Goal: Task Accomplishment & Management: Use online tool/utility

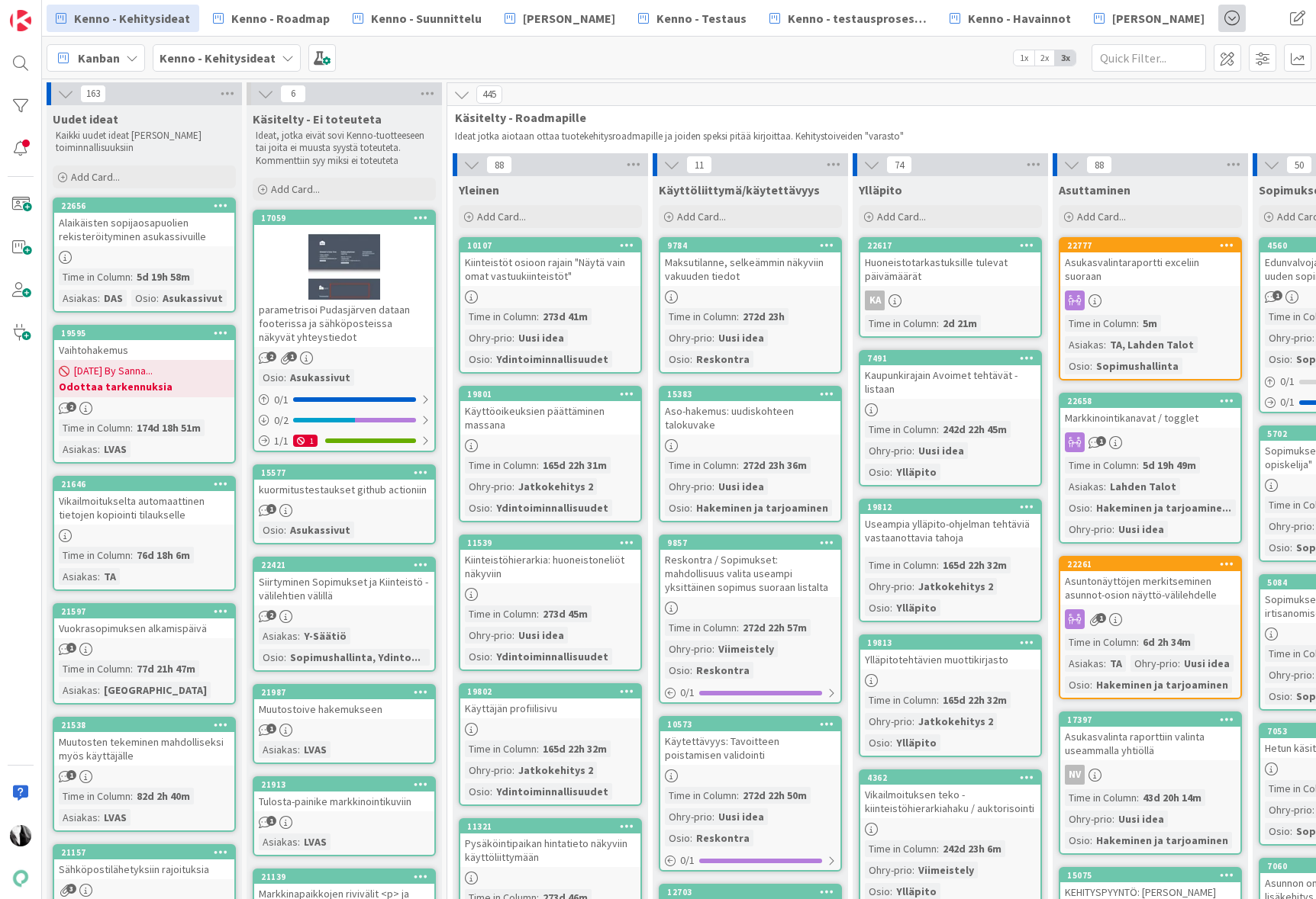
click at [1218, 18] on span at bounding box center [1231, 18] width 27 height 27
click at [1152, 50] on span "Kenno-Kumppanipriorisointi" at bounding box center [1156, 53] width 153 height 18
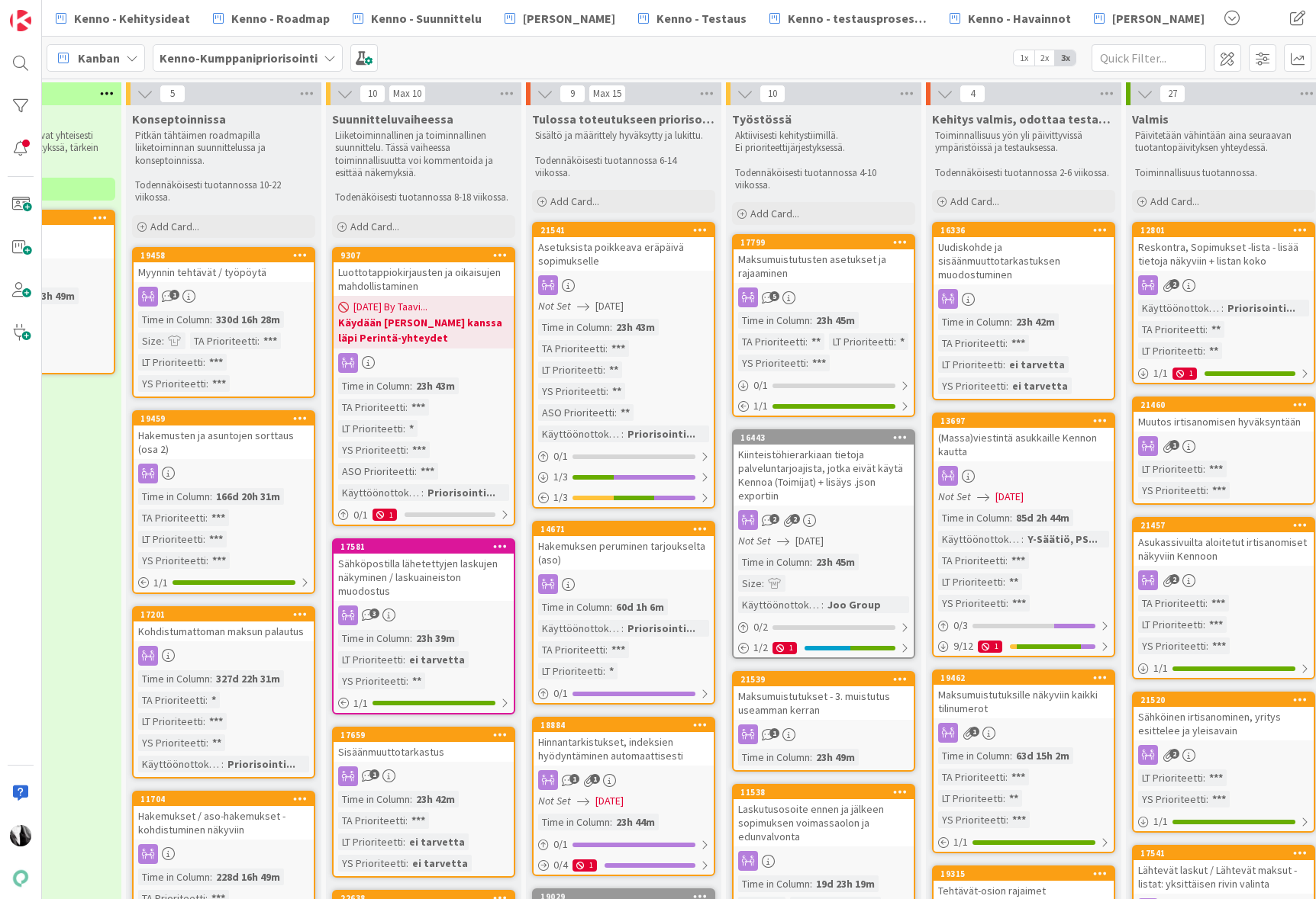
scroll to position [0, 613]
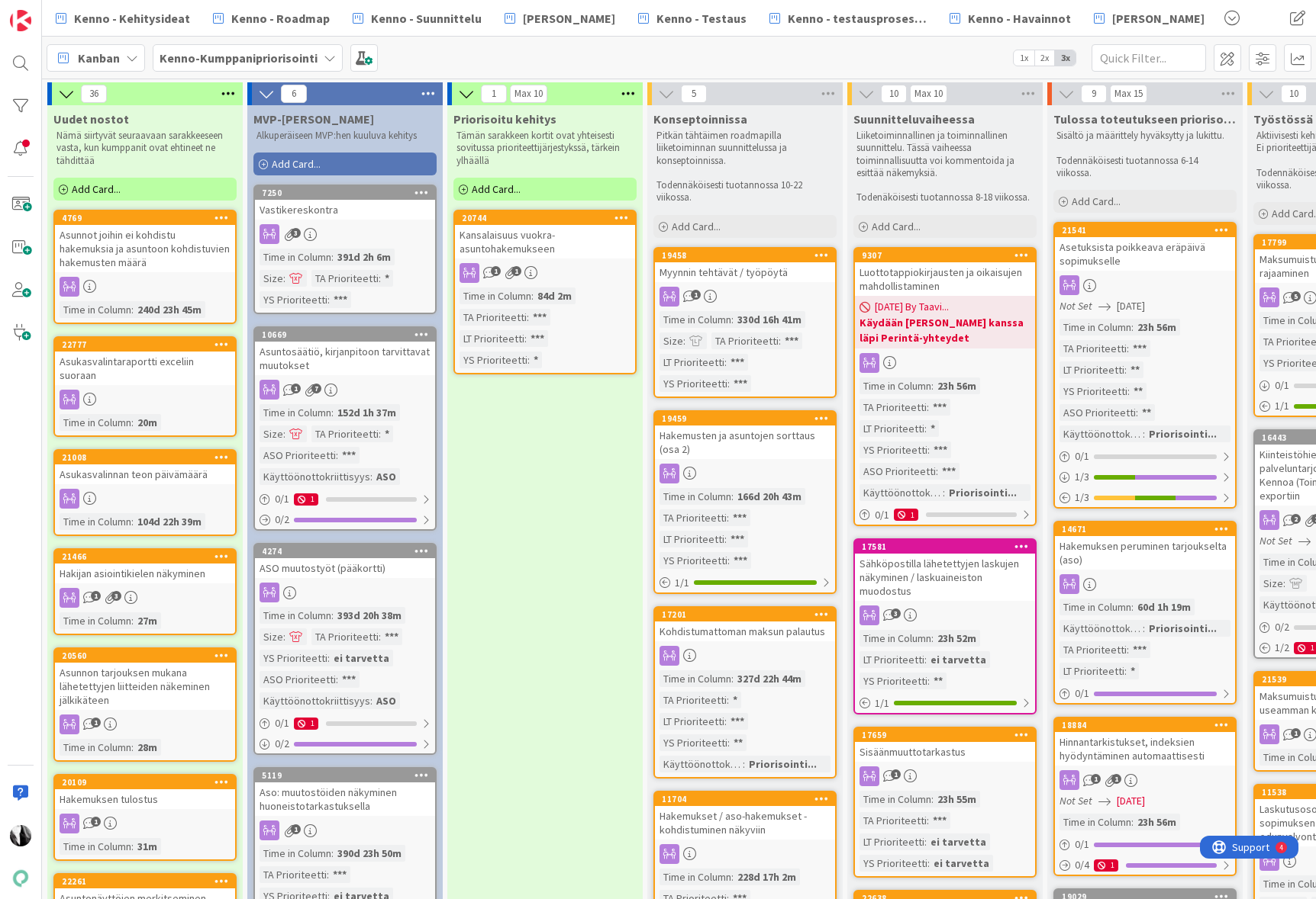
click at [743, 278] on div "Myynnin tehtävät / työpöytä" at bounding box center [744, 272] width 180 height 20
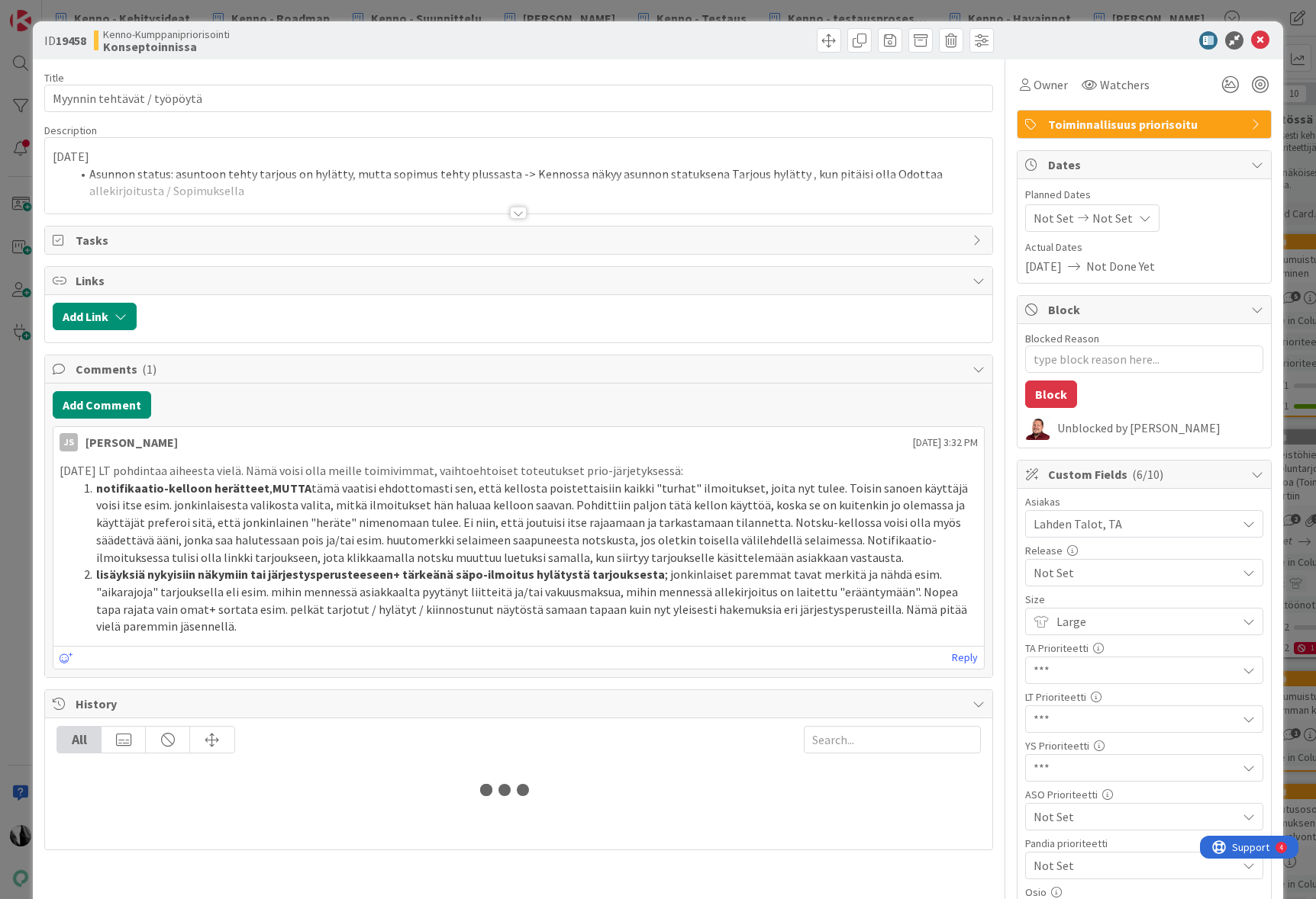
type textarea "x"
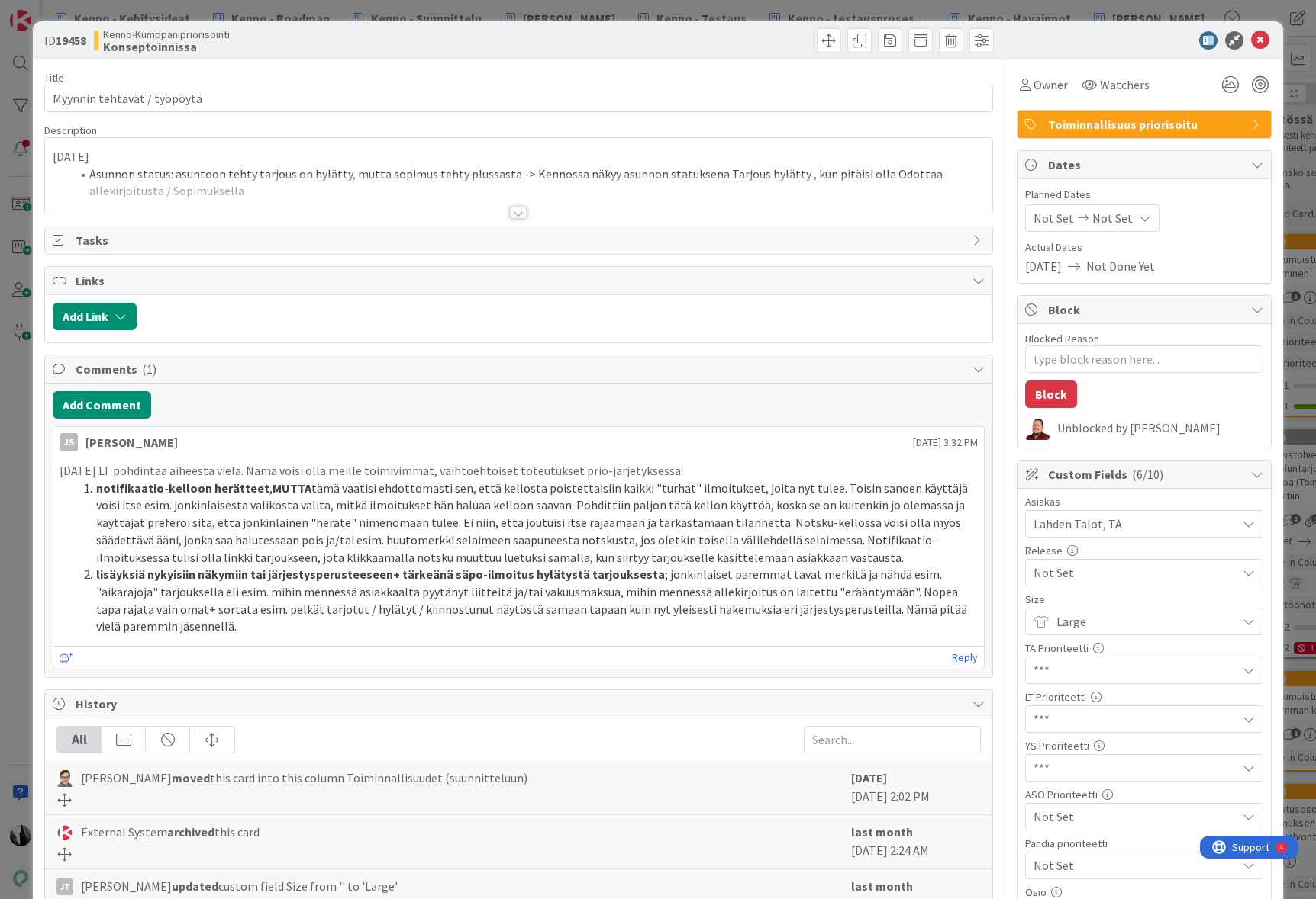
click at [515, 213] on div at bounding box center [519, 212] width 17 height 12
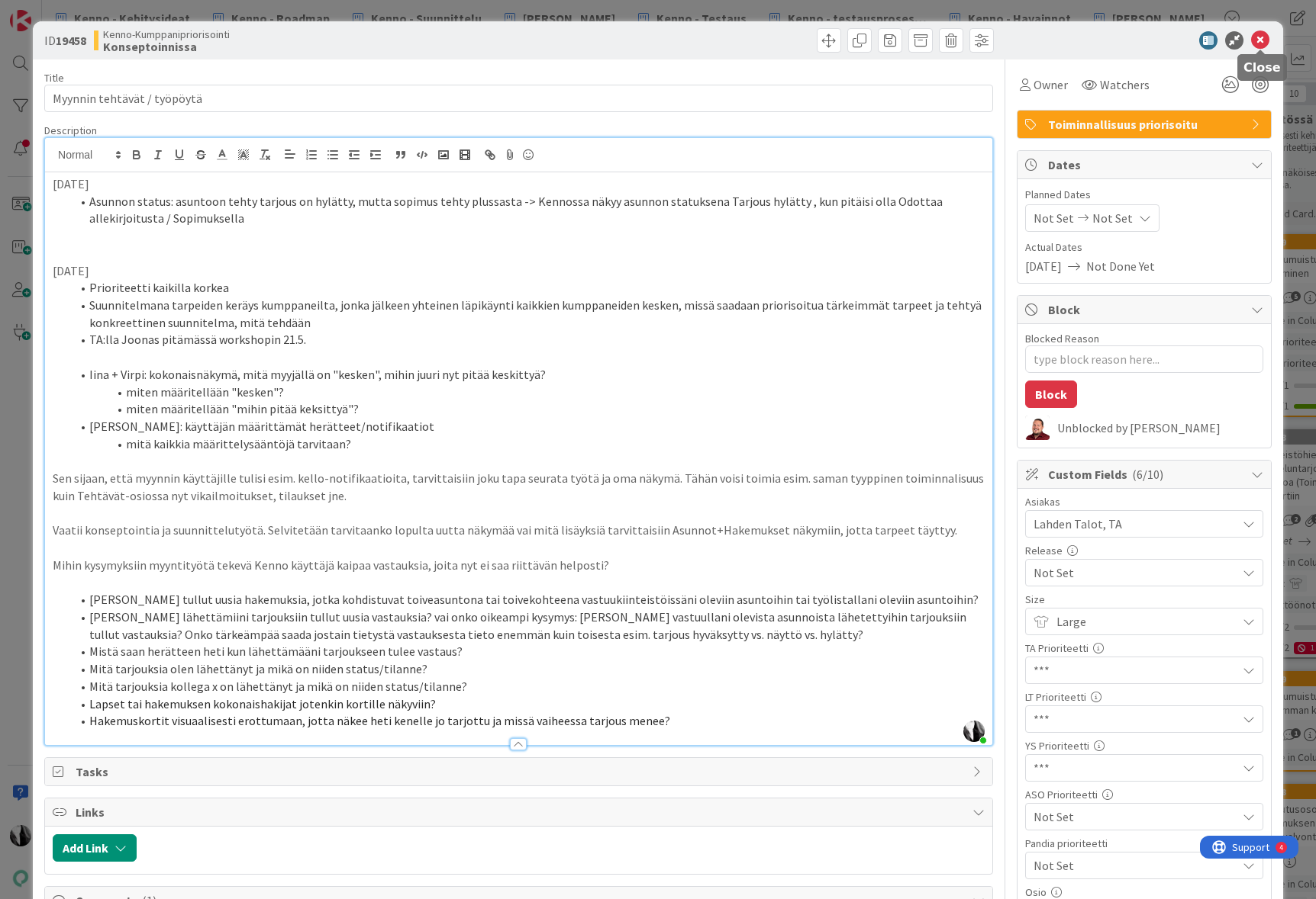
click at [1260, 36] on icon at bounding box center [1259, 40] width 18 height 18
